Goal: Communication & Community: Share content

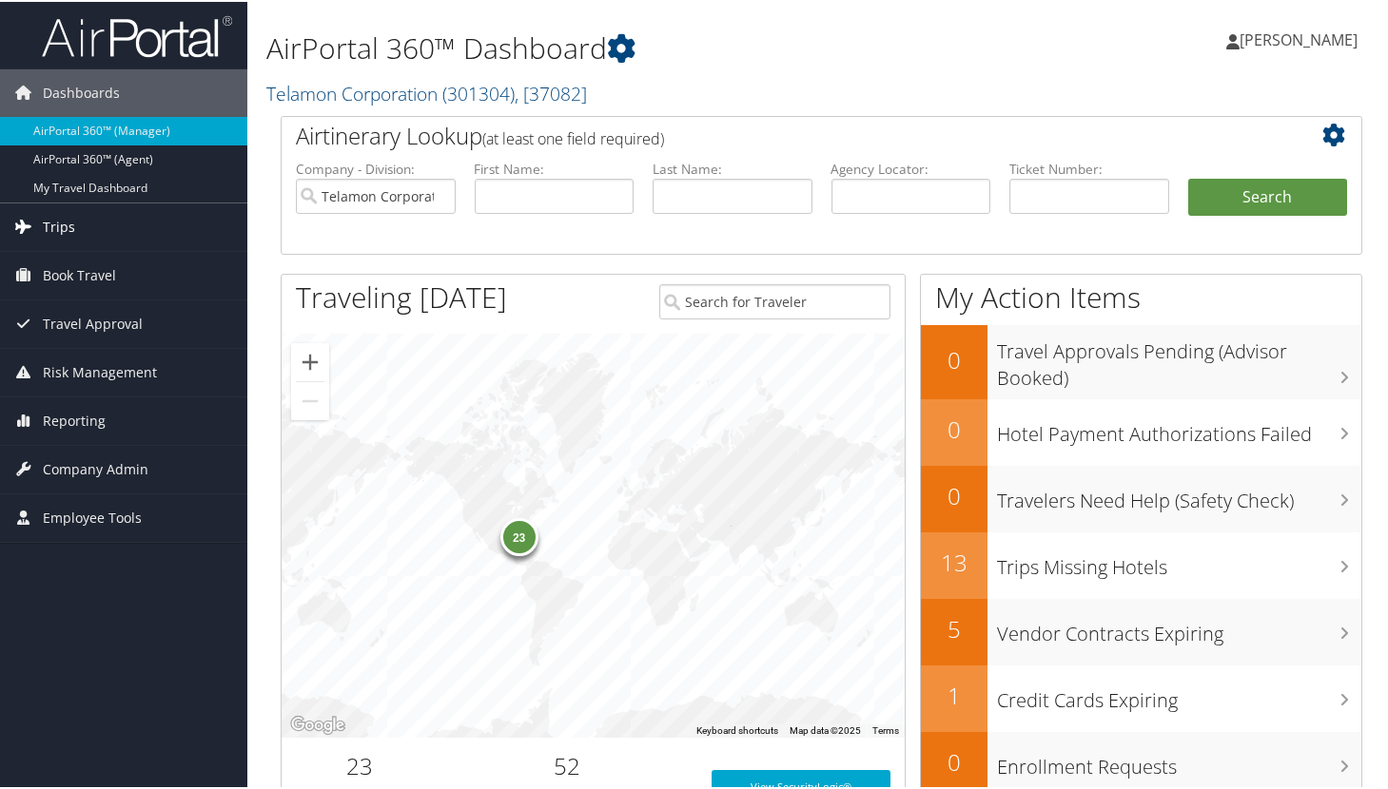
click at [56, 234] on span "Trips" at bounding box center [59, 226] width 32 height 48
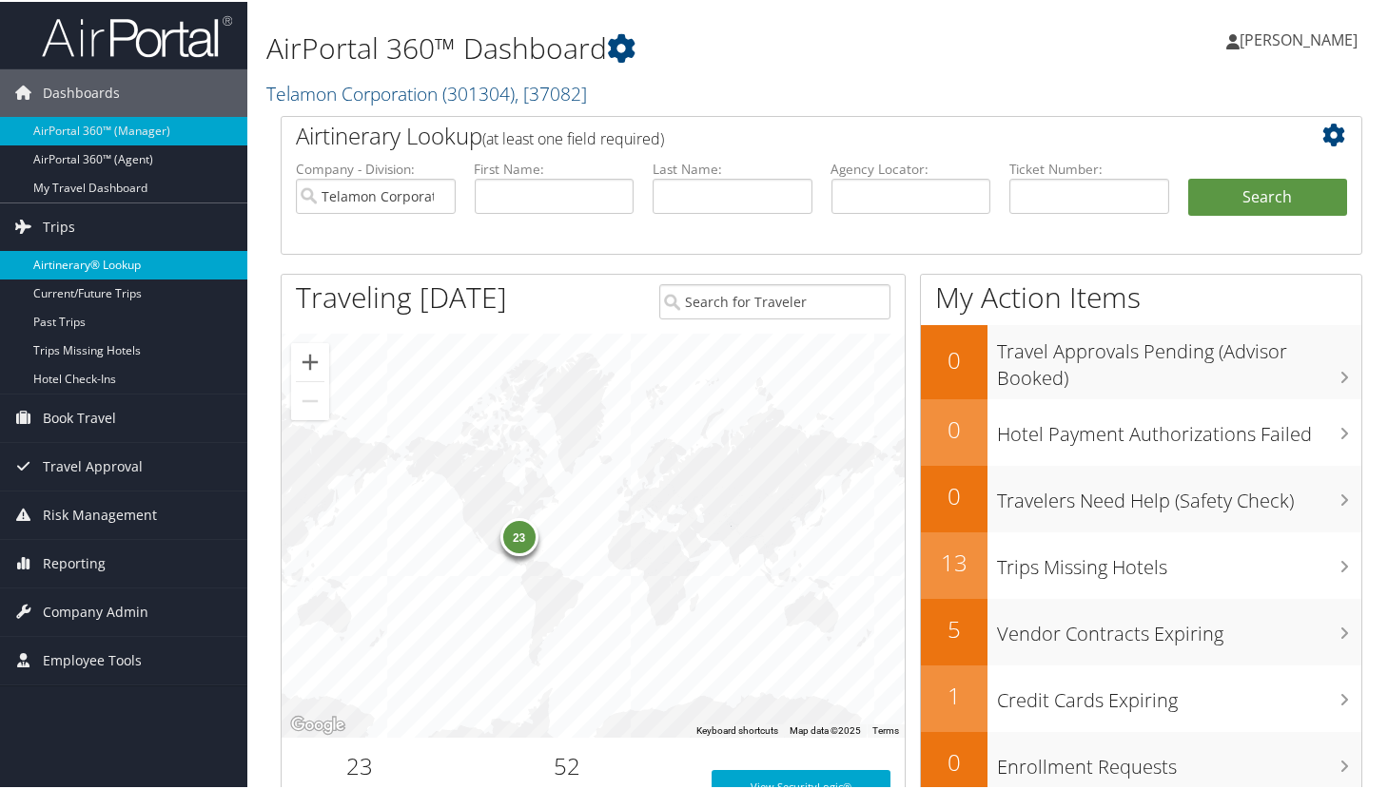
click at [91, 258] on link "Airtinerary® Lookup" at bounding box center [123, 263] width 247 height 29
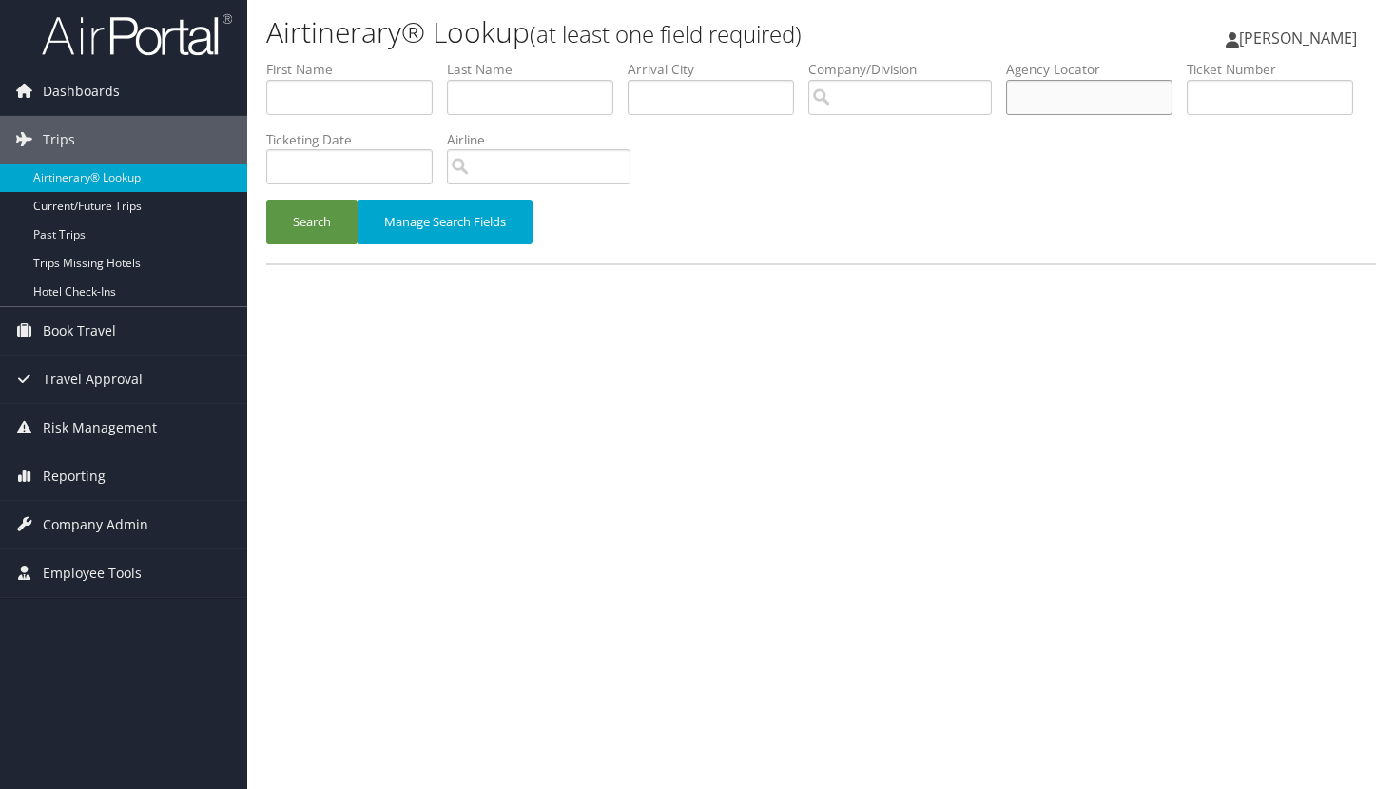
paste input "D18B5K"
type input "D18B5K"
click at [319, 223] on button "Search" at bounding box center [311, 222] width 91 height 45
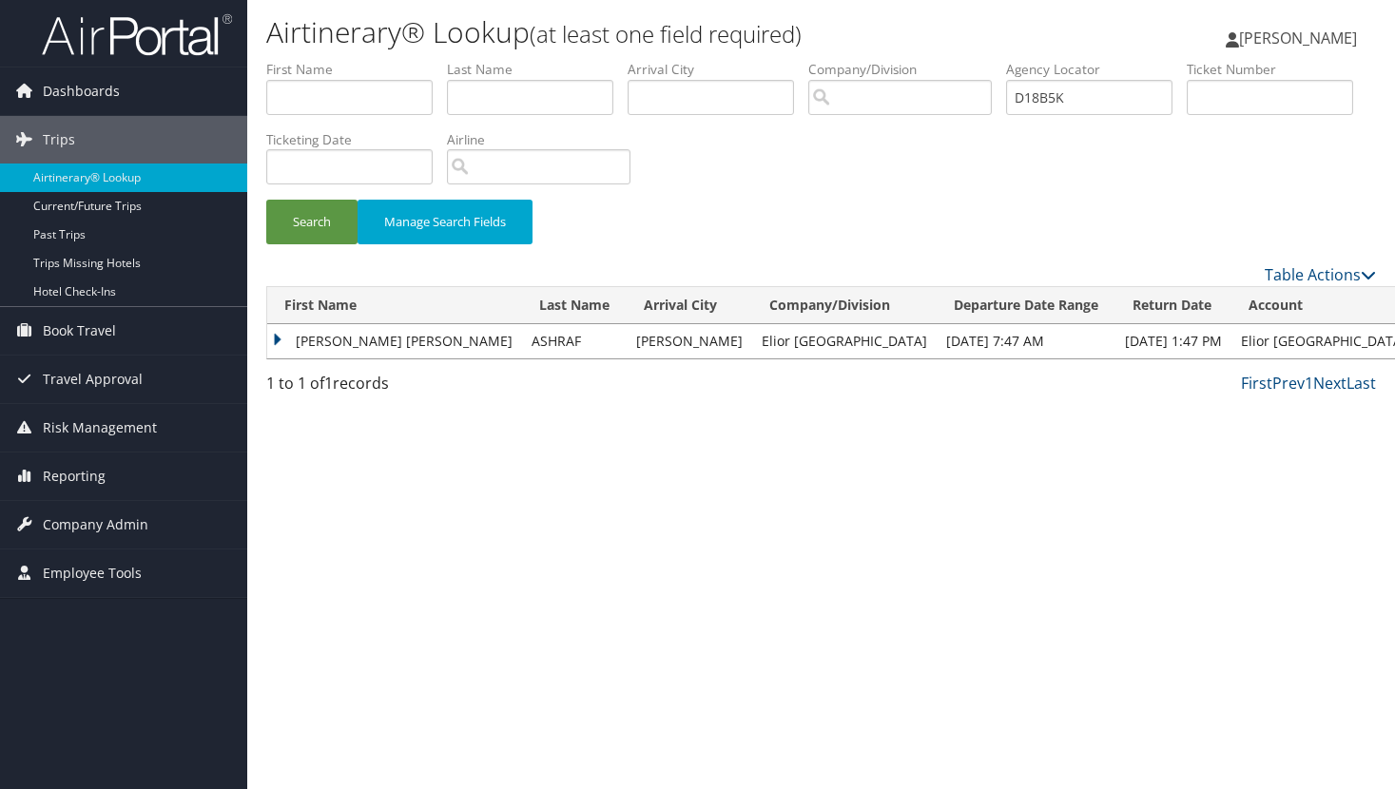
click at [277, 336] on td "ROSEMARIE SHAISTA" at bounding box center [394, 341] width 255 height 34
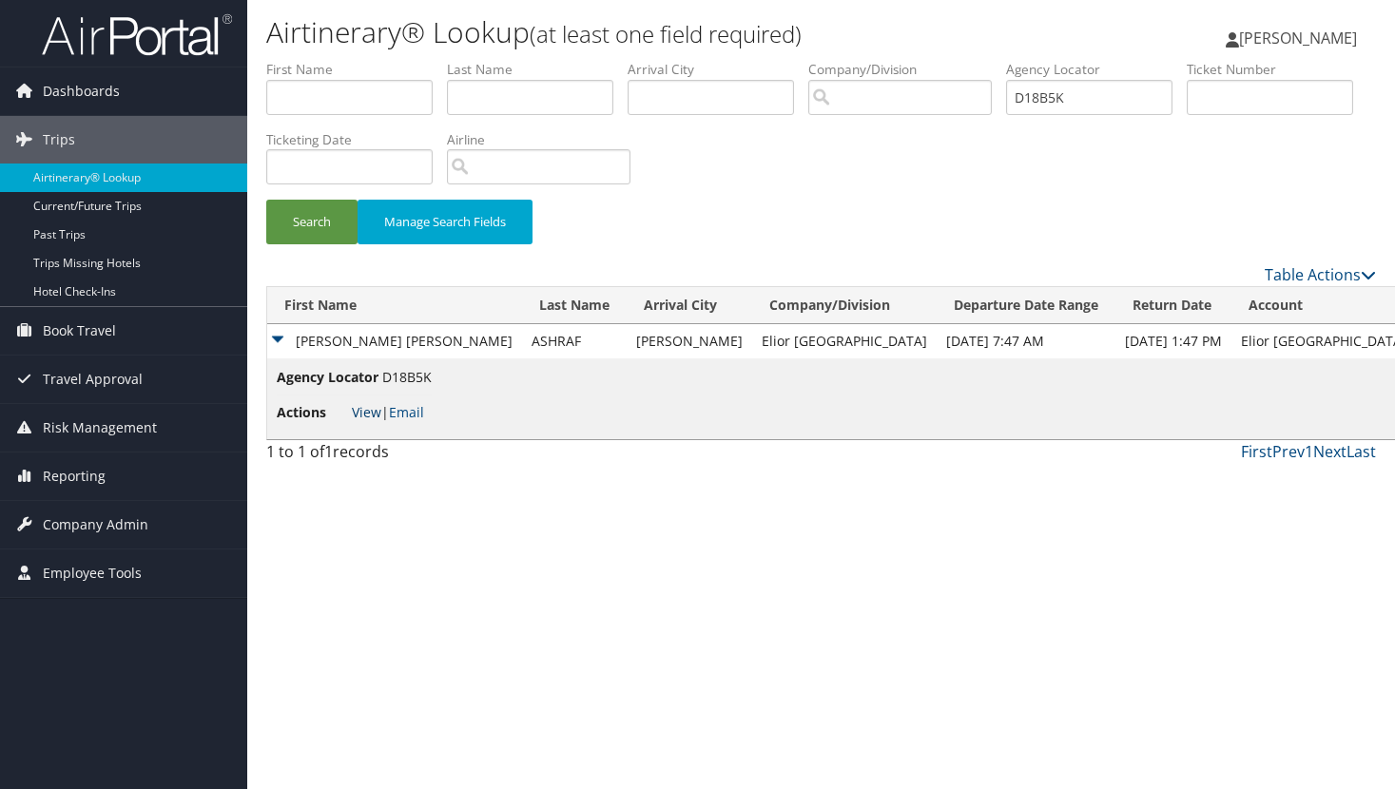
click at [370, 411] on link "View" at bounding box center [366, 412] width 29 height 18
click at [406, 414] on link "Email" at bounding box center [406, 412] width 35 height 18
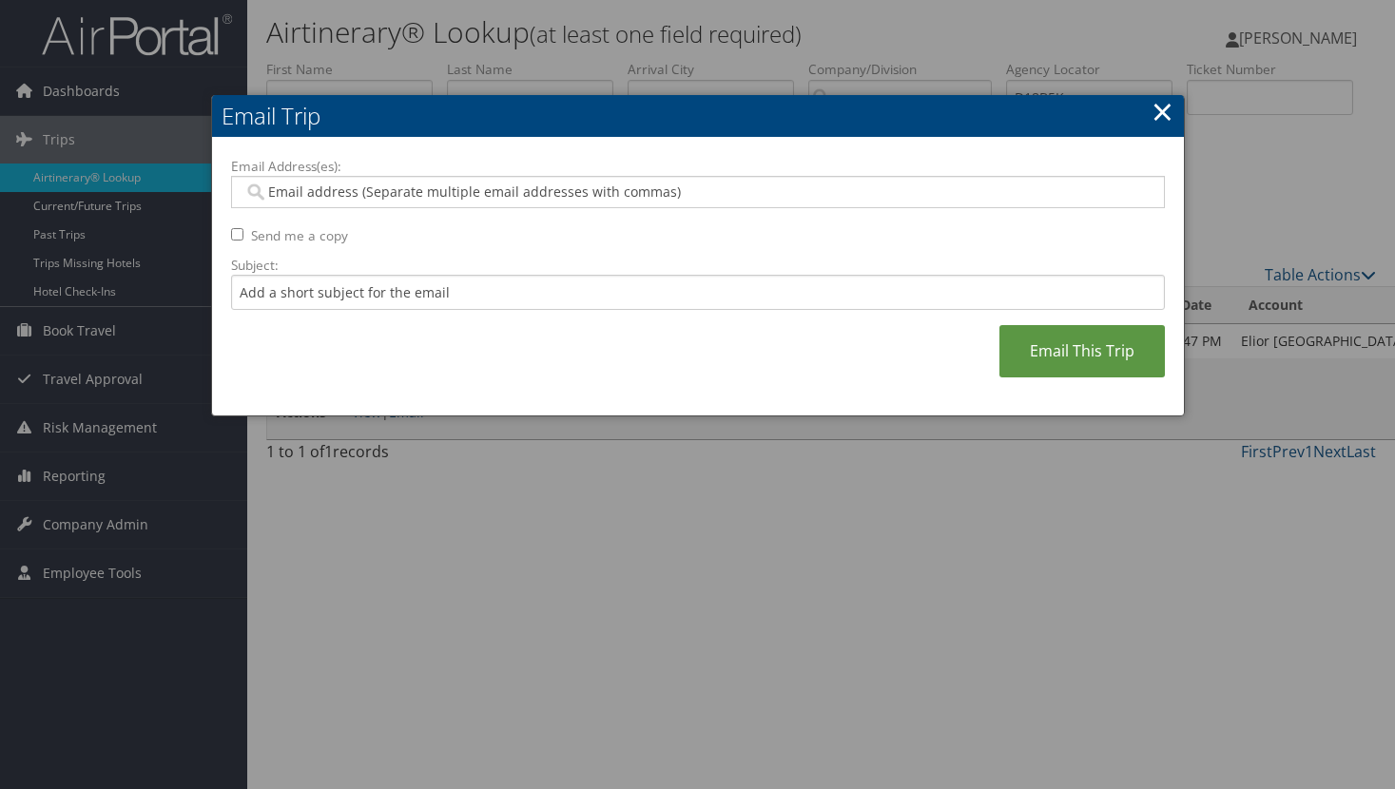
paste input "ROSE.ASHRAF@TRIOCOMMUNITYMEALS.COM"
type input "ROSE.ASHRAF@TRIOCOMMUNITYMEALS.COM"
click at [240, 233] on input "Send me a copy" at bounding box center [237, 234] width 12 height 12
checkbox input "true"
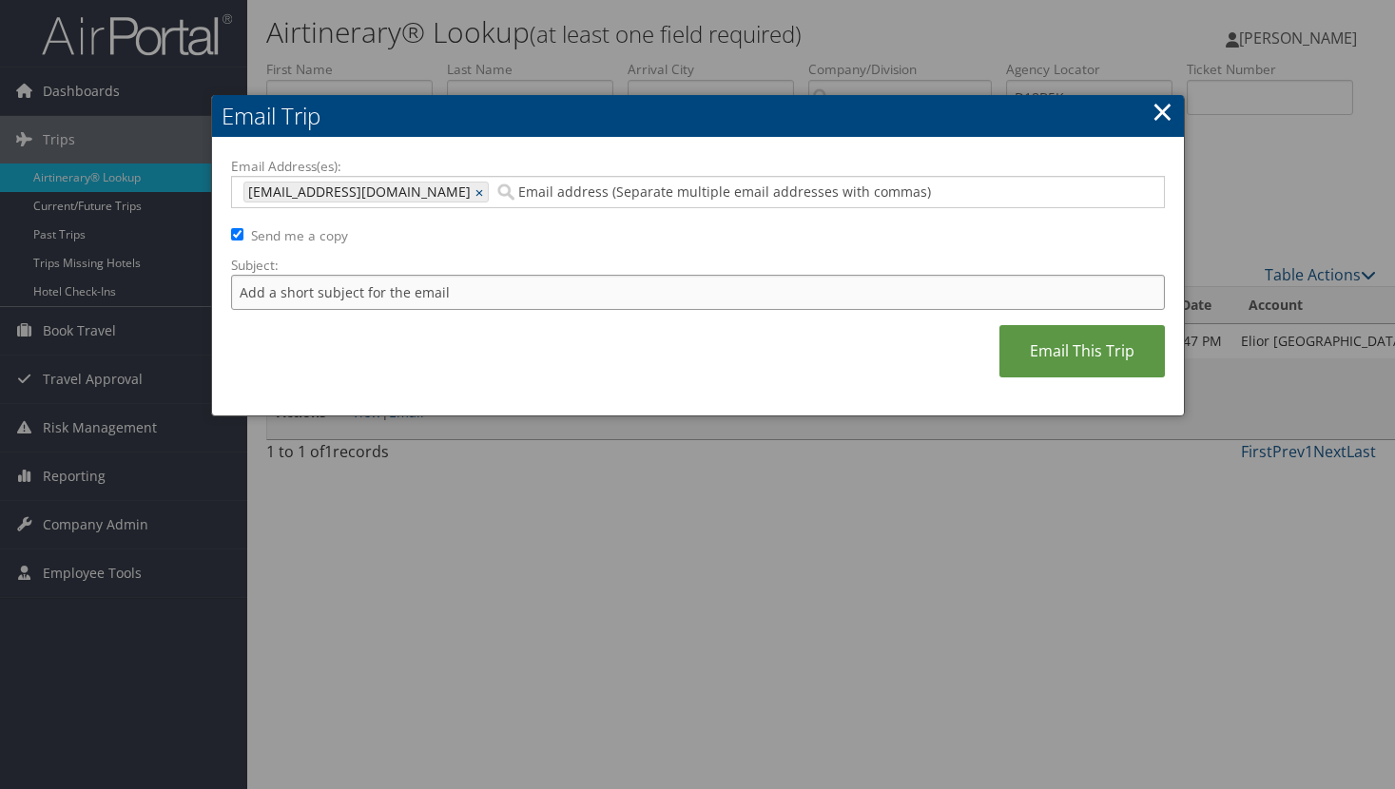
click at [282, 290] on input "Subject:" at bounding box center [698, 292] width 934 height 35
type input "Trip to Jackson, MS"
click at [1087, 353] on link "Email This Trip" at bounding box center [1082, 351] width 165 height 52
